Goal: Use online tool/utility: Use online tool/utility

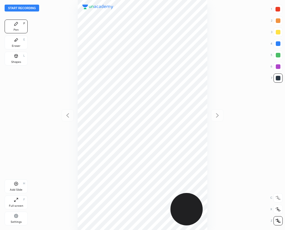
scroll to position [230, 193]
click at [279, 43] on div at bounding box center [277, 43] width 5 height 5
click at [278, 80] on div at bounding box center [277, 78] width 5 height 5
click at [18, 187] on div "Add Slide H" at bounding box center [16, 187] width 23 height 14
click at [67, 114] on icon at bounding box center [67, 115] width 3 height 4
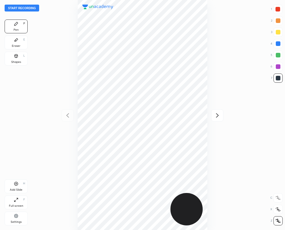
click at [15, 40] on icon at bounding box center [15, 40] width 3 height 3
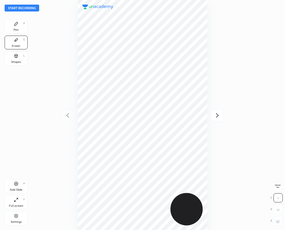
drag, startPoint x: 280, startPoint y: 223, endPoint x: 268, endPoint y: 226, distance: 12.2
click at [279, 222] on div at bounding box center [277, 220] width 9 height 9
click at [12, 23] on div "Pen P" at bounding box center [16, 27] width 23 height 14
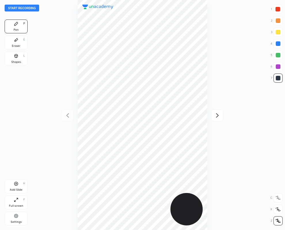
click at [217, 116] on icon at bounding box center [217, 115] width 3 height 4
click at [17, 43] on div "Eraser E" at bounding box center [16, 43] width 23 height 14
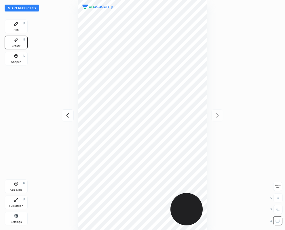
click at [277, 186] on span "Erase all" at bounding box center [277, 187] width 9 height 4
click at [20, 23] on div "Pen P" at bounding box center [16, 27] width 23 height 14
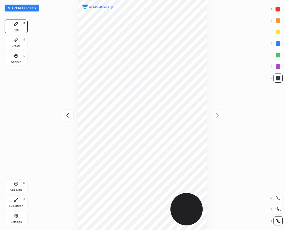
click at [69, 115] on icon at bounding box center [67, 115] width 7 height 7
click at [217, 114] on icon at bounding box center [217, 115] width 3 height 4
click at [7, 49] on div "Eraser E" at bounding box center [16, 43] width 23 height 14
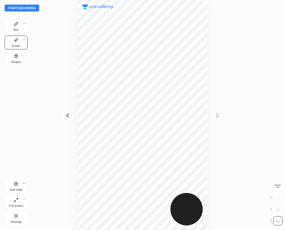
click at [19, 27] on div "Pen P" at bounding box center [16, 27] width 23 height 14
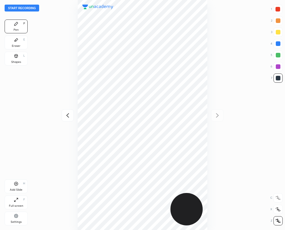
click at [68, 115] on icon at bounding box center [67, 115] width 7 height 7
click at [16, 41] on icon at bounding box center [15, 40] width 3 height 3
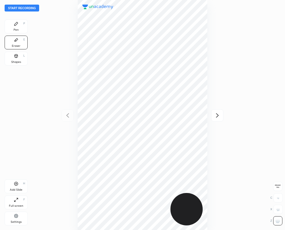
drag, startPoint x: 17, startPoint y: 26, endPoint x: 17, endPoint y: 39, distance: 12.9
click at [16, 26] on div "Pen P" at bounding box center [16, 27] width 23 height 14
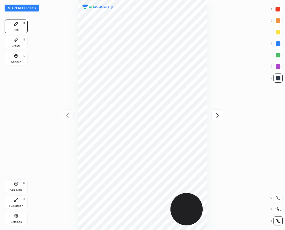
drag, startPoint x: 217, startPoint y: 114, endPoint x: 214, endPoint y: 111, distance: 4.5
click at [217, 114] on icon at bounding box center [217, 115] width 7 height 7
click at [17, 43] on div "Eraser E" at bounding box center [16, 43] width 23 height 14
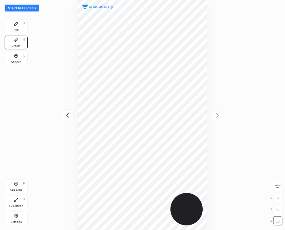
click at [14, 24] on icon at bounding box center [16, 24] width 5 height 5
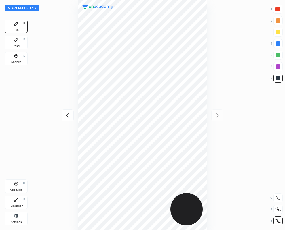
click at [17, 42] on div "Eraser E" at bounding box center [16, 43] width 23 height 14
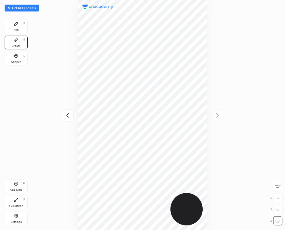
click at [21, 27] on div "Pen P" at bounding box center [16, 27] width 23 height 14
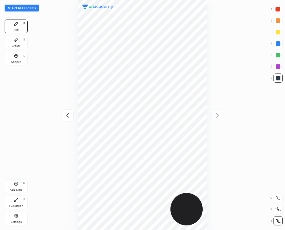
click at [66, 115] on icon at bounding box center [67, 115] width 7 height 7
click at [216, 115] on icon at bounding box center [217, 115] width 7 height 7
click at [70, 116] on icon at bounding box center [67, 115] width 7 height 7
click at [218, 117] on icon at bounding box center [217, 115] width 7 height 7
click at [279, 43] on div at bounding box center [277, 43] width 5 height 5
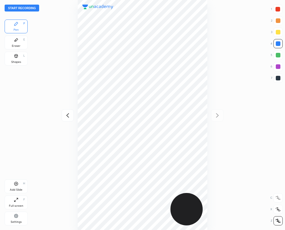
click at [276, 78] on div at bounding box center [277, 78] width 5 height 5
drag, startPoint x: 279, startPoint y: 9, endPoint x: 251, endPoint y: 21, distance: 29.9
click at [278, 10] on div at bounding box center [277, 9] width 5 height 5
click at [276, 66] on div at bounding box center [277, 66] width 5 height 5
click at [68, 114] on icon at bounding box center [67, 115] width 7 height 7
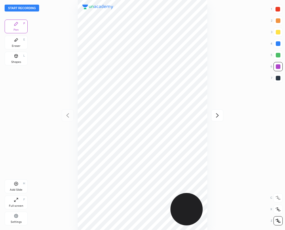
drag, startPoint x: 279, startPoint y: 8, endPoint x: 266, endPoint y: 9, distance: 13.2
click at [277, 8] on div at bounding box center [277, 9] width 5 height 5
click at [280, 66] on div at bounding box center [277, 66] width 5 height 5
click at [32, 7] on button "Start recording" at bounding box center [22, 8] width 34 height 7
click at [276, 10] on div at bounding box center [277, 9] width 5 height 5
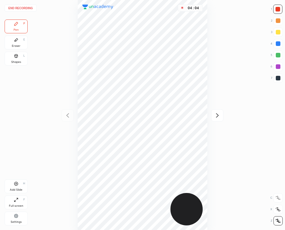
click at [217, 115] on icon at bounding box center [217, 115] width 7 height 7
click at [24, 6] on button "End recording" at bounding box center [21, 8] width 32 height 7
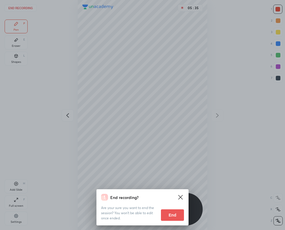
drag, startPoint x: 172, startPoint y: 214, endPoint x: 117, endPoint y: 229, distance: 56.9
click at [172, 214] on button "End" at bounding box center [172, 215] width 23 height 11
